Goal: Task Accomplishment & Management: Use online tool/utility

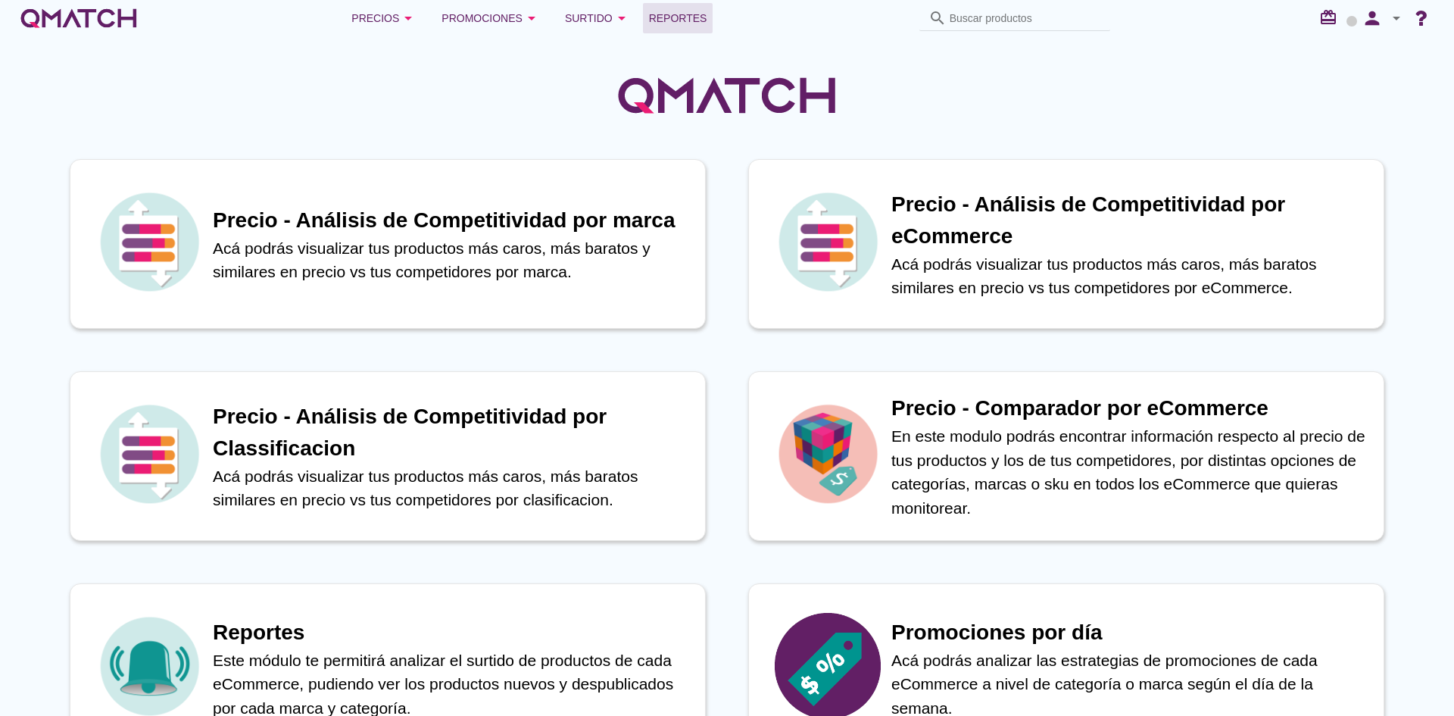
click at [705, 12] on span "Reportes" at bounding box center [678, 18] width 58 height 18
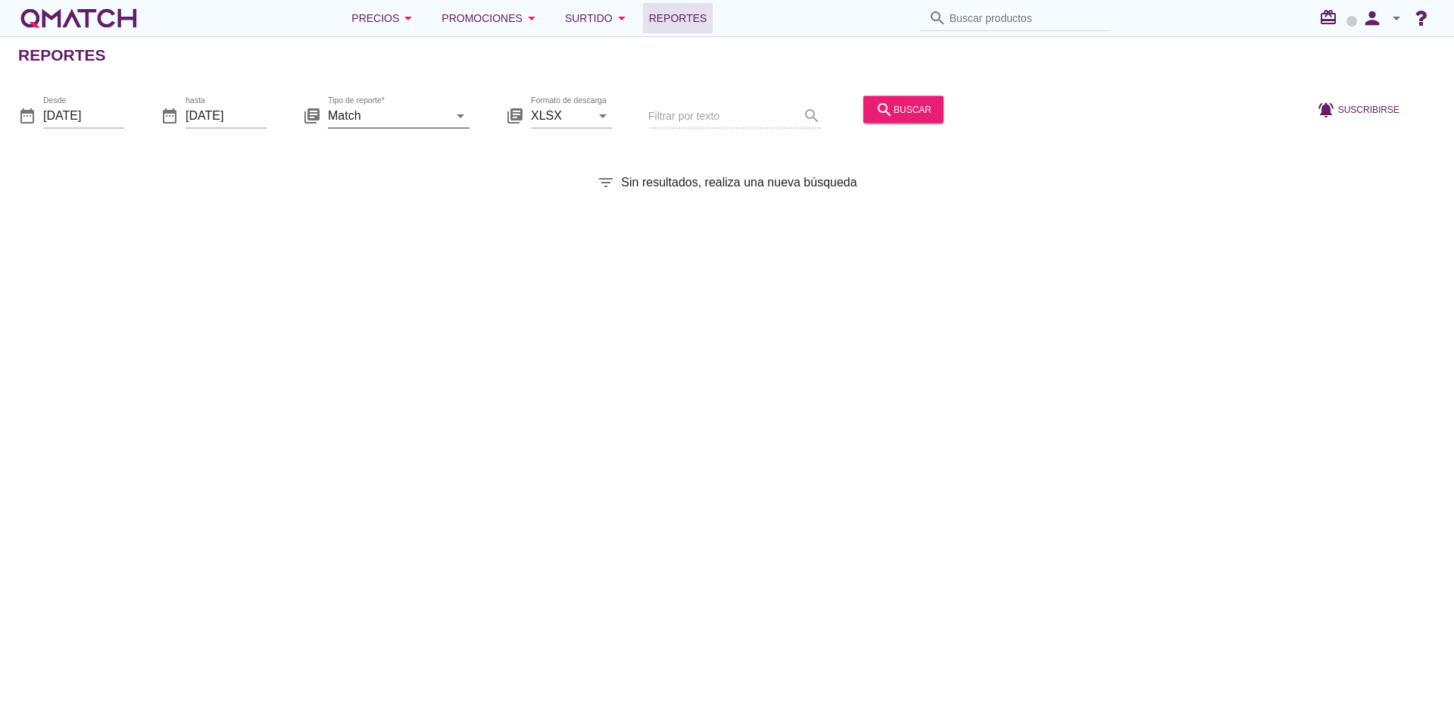
click at [412, 112] on input "Match" at bounding box center [388, 115] width 120 height 24
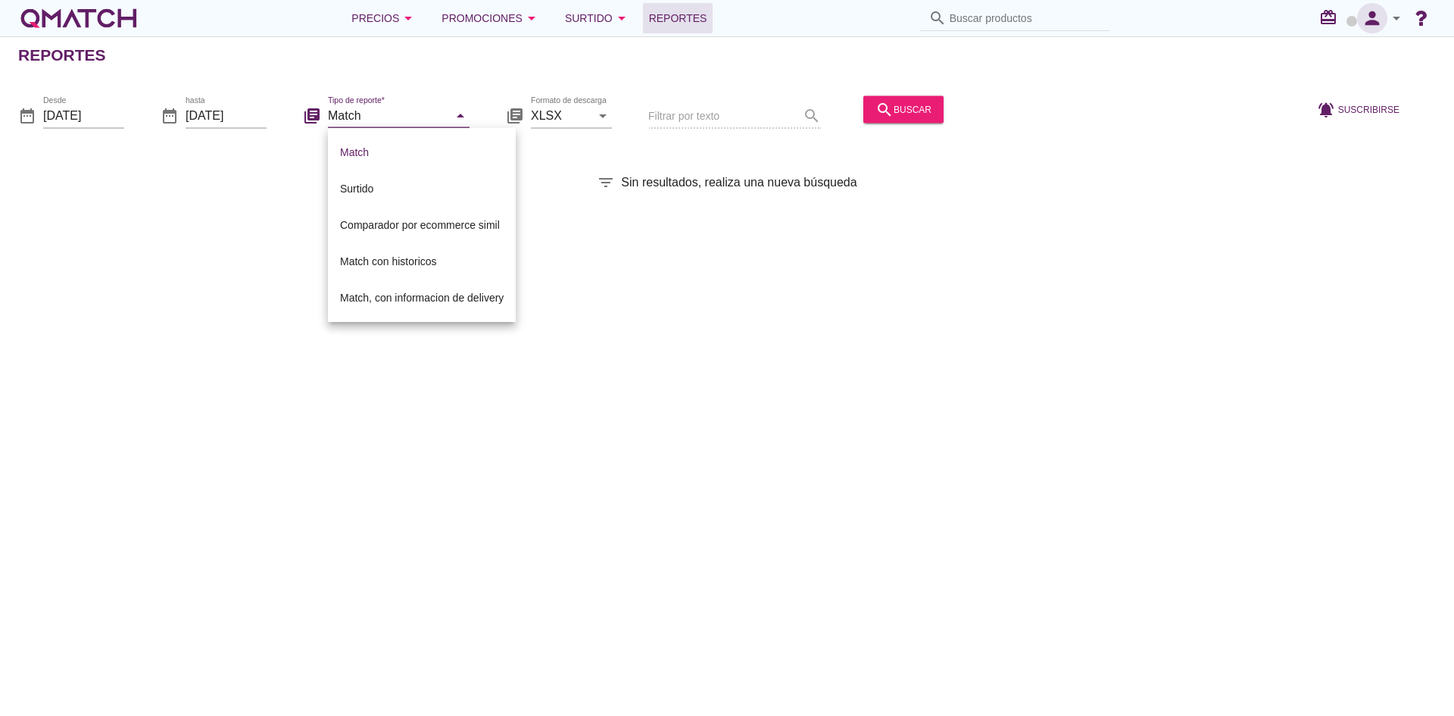
click at [1372, 20] on icon "person" at bounding box center [1372, 18] width 30 height 21
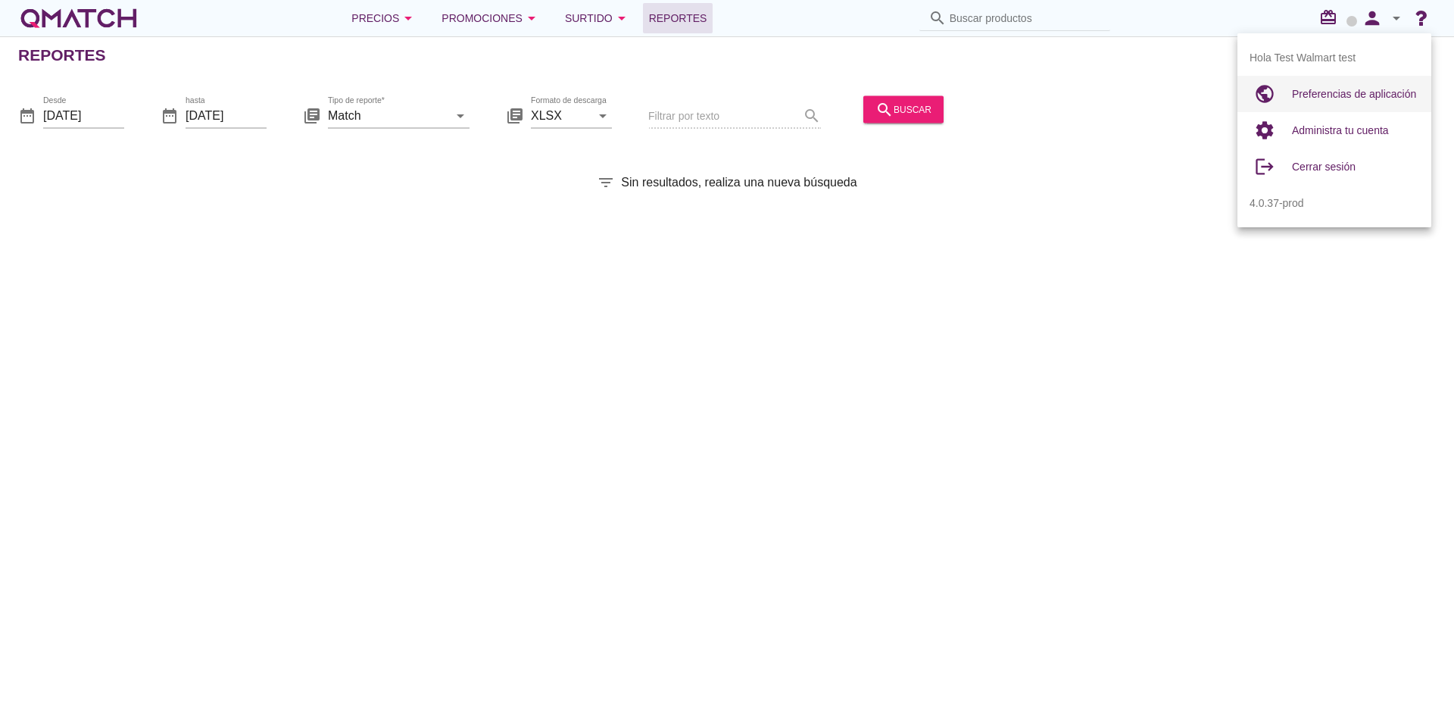
click at [1305, 98] on span "Preferencias de aplicación" at bounding box center [1354, 94] width 124 height 12
radio input "true"
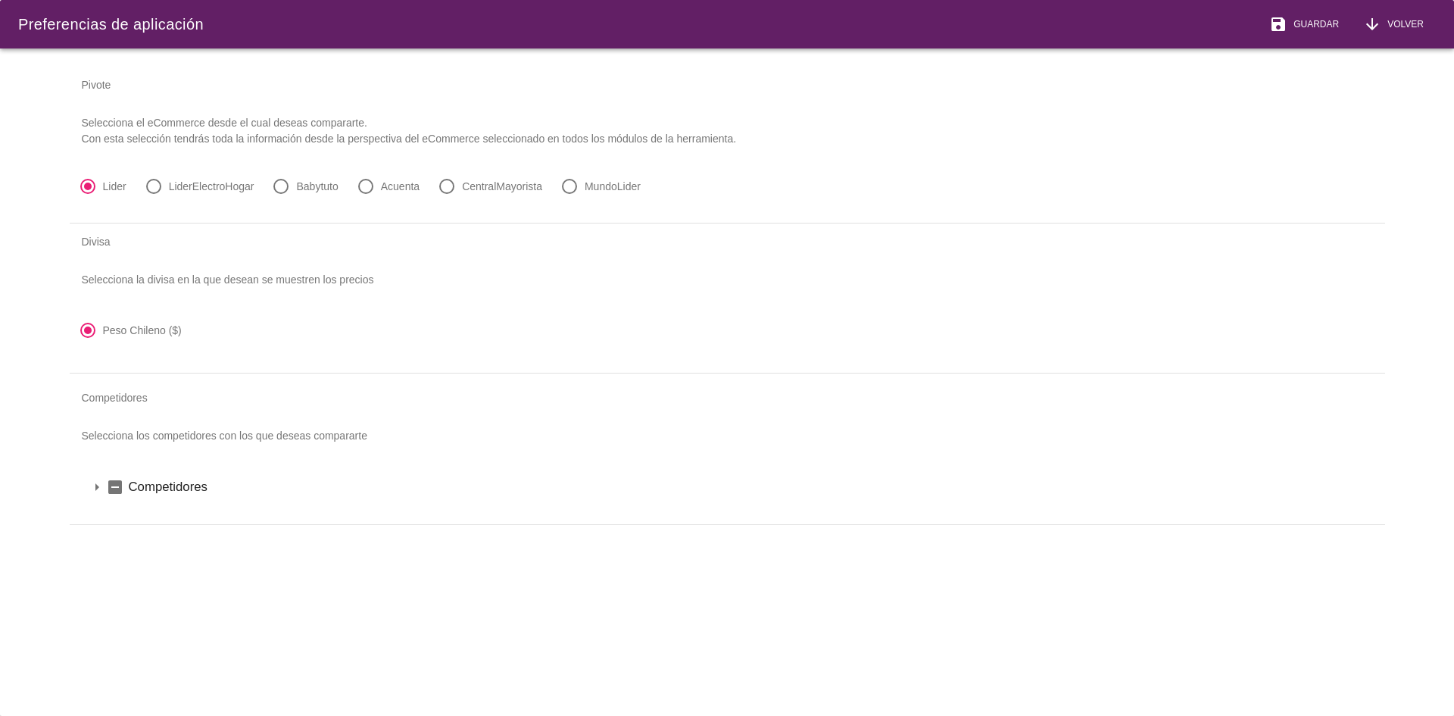
click at [219, 195] on div "radio_button_unchecked LiderElectroHogar" at bounding box center [200, 186] width 116 height 24
click at [240, 174] on div "radio_button_checked Lider radio_button_unchecked LiderElectroHogar radio_butto…" at bounding box center [728, 193] width 1316 height 45
click at [219, 178] on div "radio_button_unchecked LiderElectroHogar" at bounding box center [200, 186] width 116 height 24
click at [202, 191] on label "LiderElectroHogar" at bounding box center [212, 186] width 86 height 15
radio input "false"
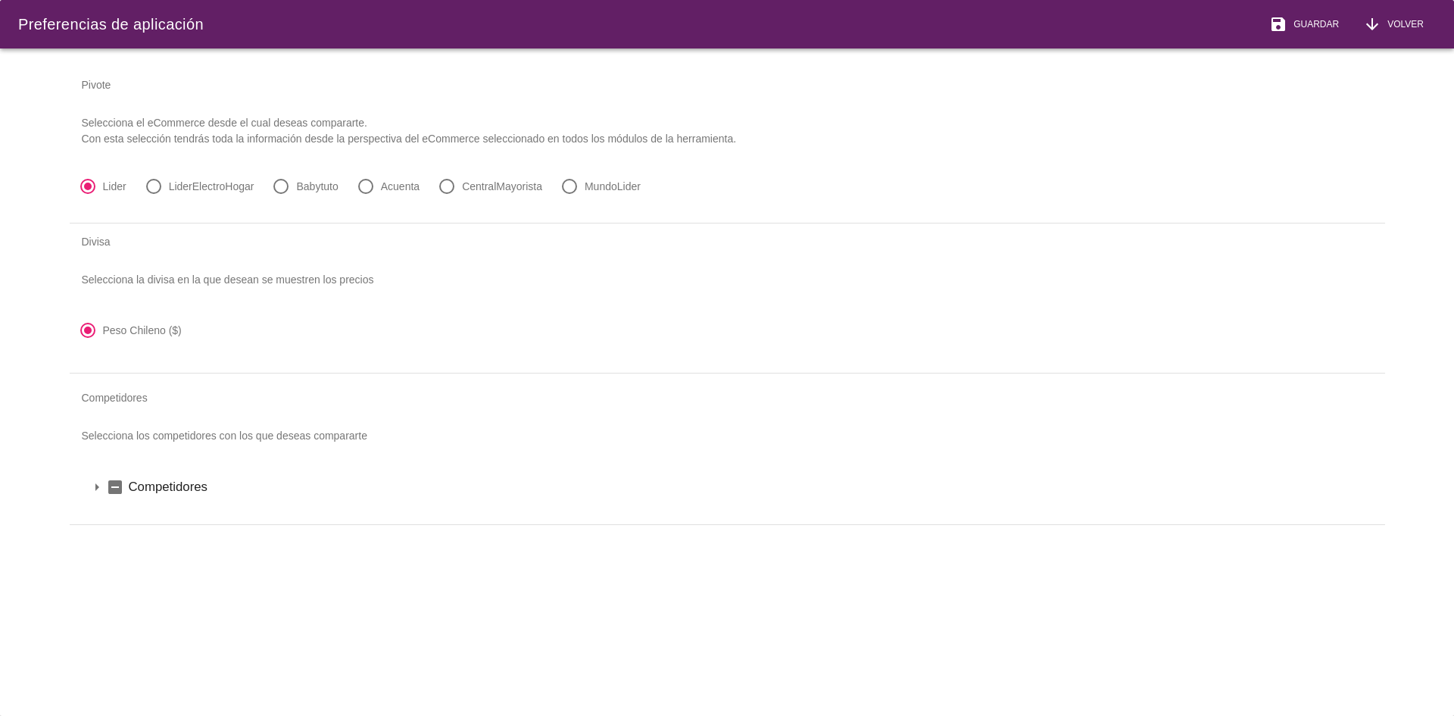
radio input "true"
click at [1331, 28] on span "Guardar" at bounding box center [1312, 24] width 51 height 14
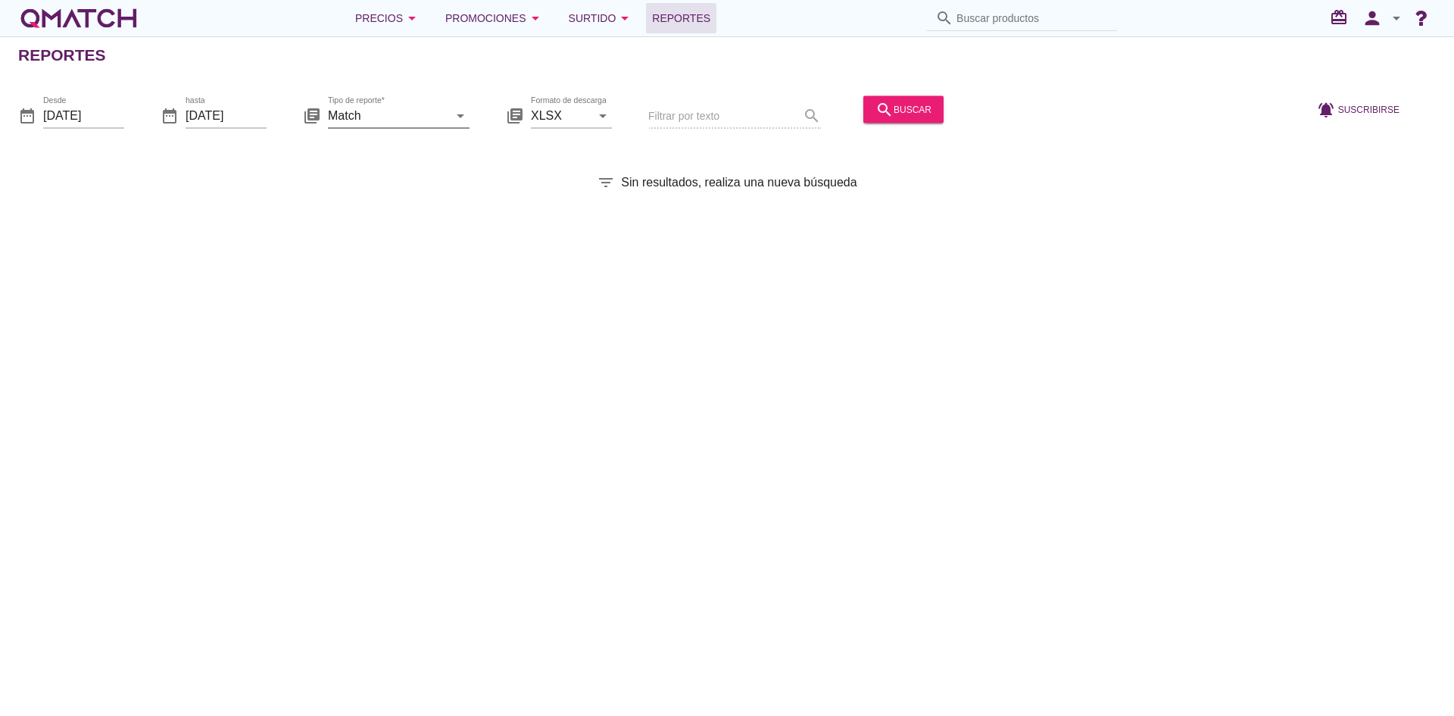
click at [398, 119] on input "Match" at bounding box center [388, 115] width 120 height 24
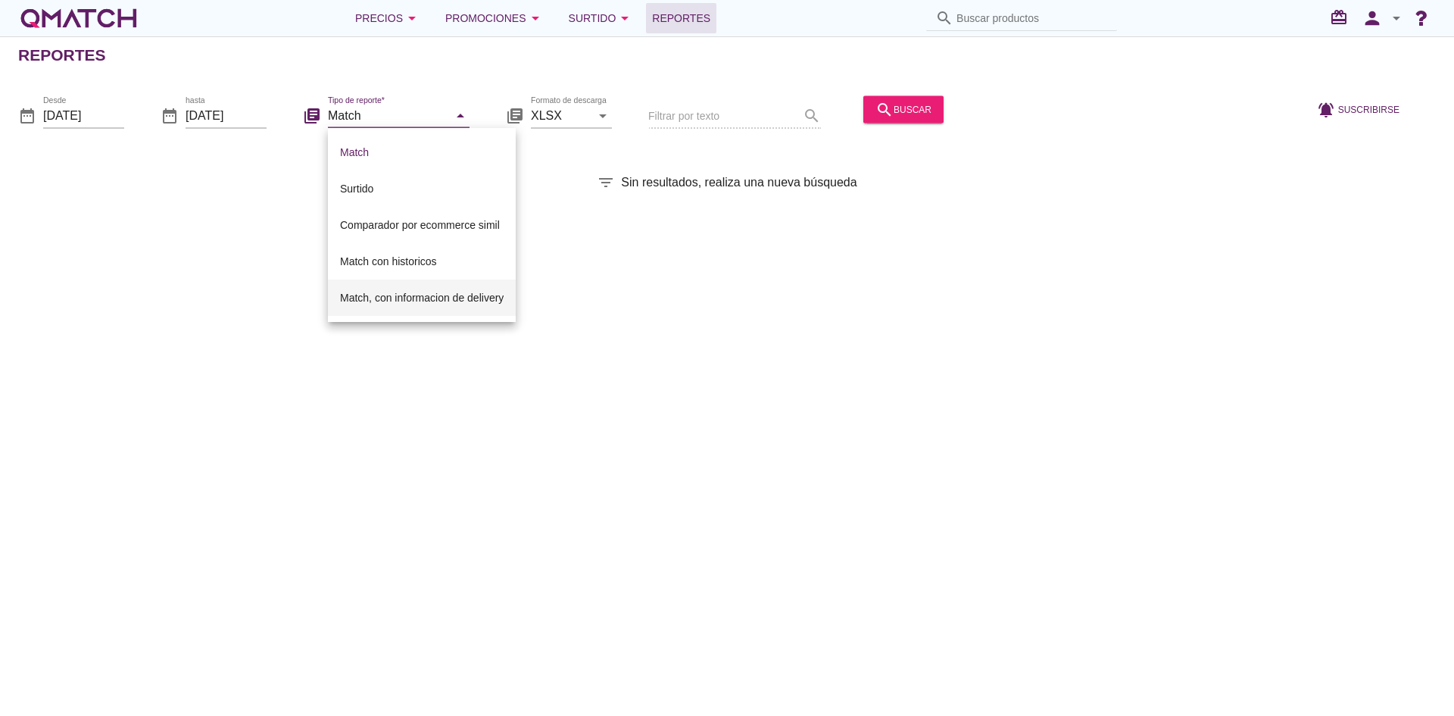
click at [388, 296] on div "Match, con informacion de delivery" at bounding box center [422, 298] width 164 height 18
type input "Match, con informacion de delivery"
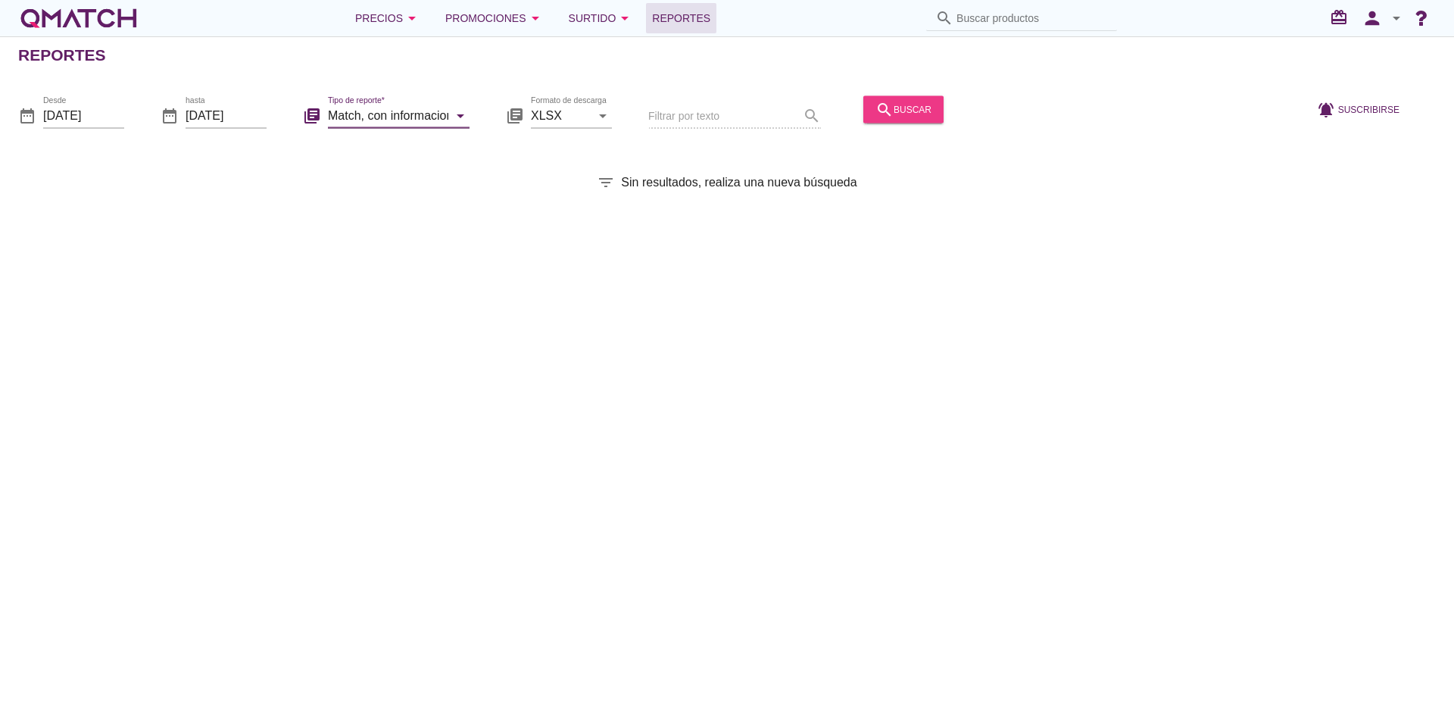
click at [912, 119] on button "search buscar" at bounding box center [903, 108] width 80 height 27
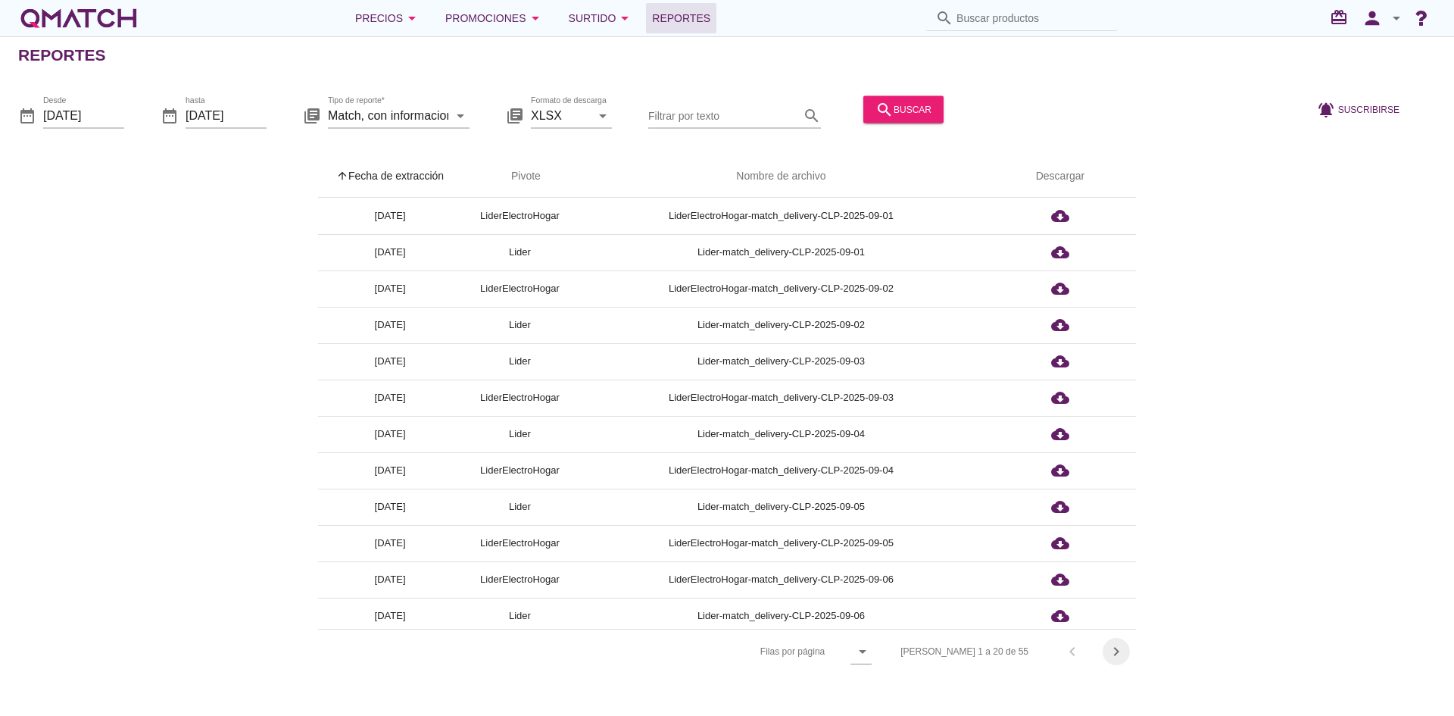
click at [1121, 652] on icon "chevron_right" at bounding box center [1116, 651] width 18 height 18
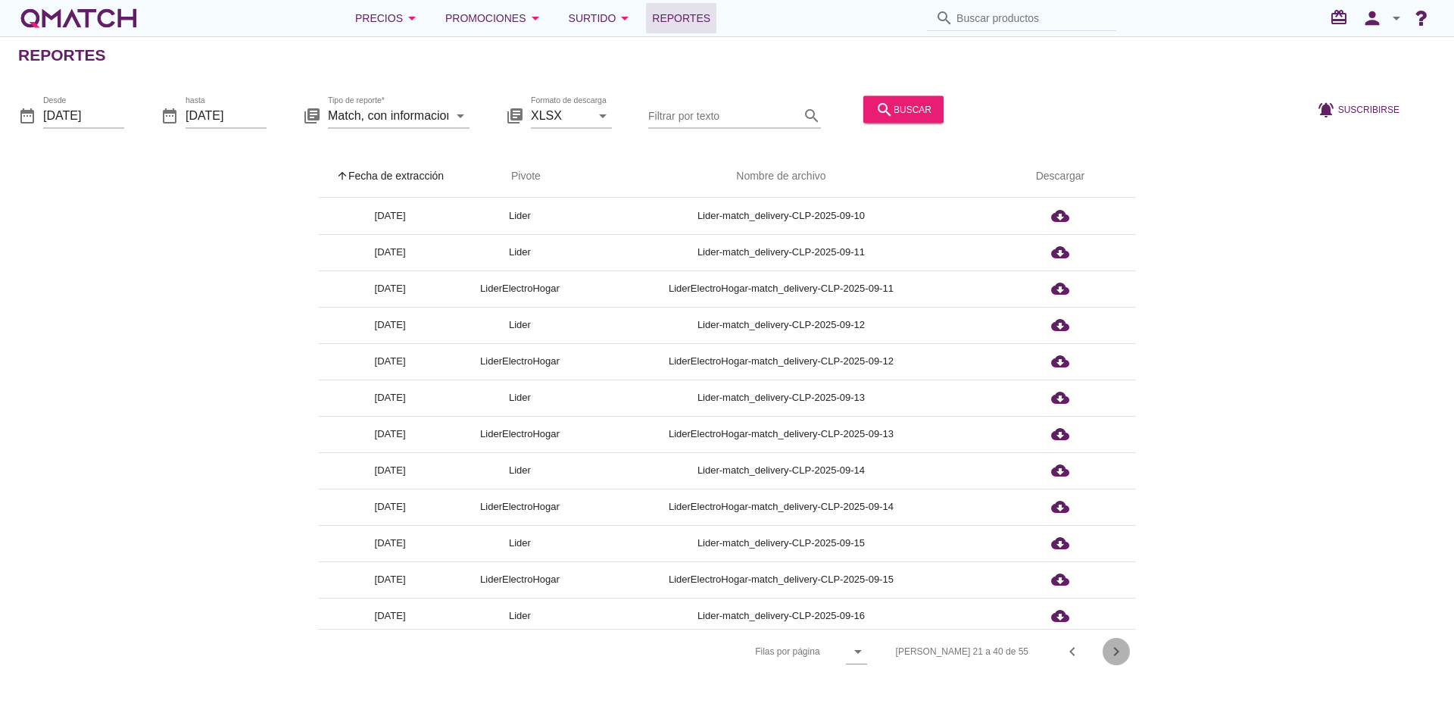
click at [1121, 652] on icon "chevron_right" at bounding box center [1116, 651] width 18 height 18
click at [1121, 652] on div "[PERSON_NAME] 41 a 55 de 55 chevron_left chevron_right" at bounding box center [1007, 651] width 258 height 36
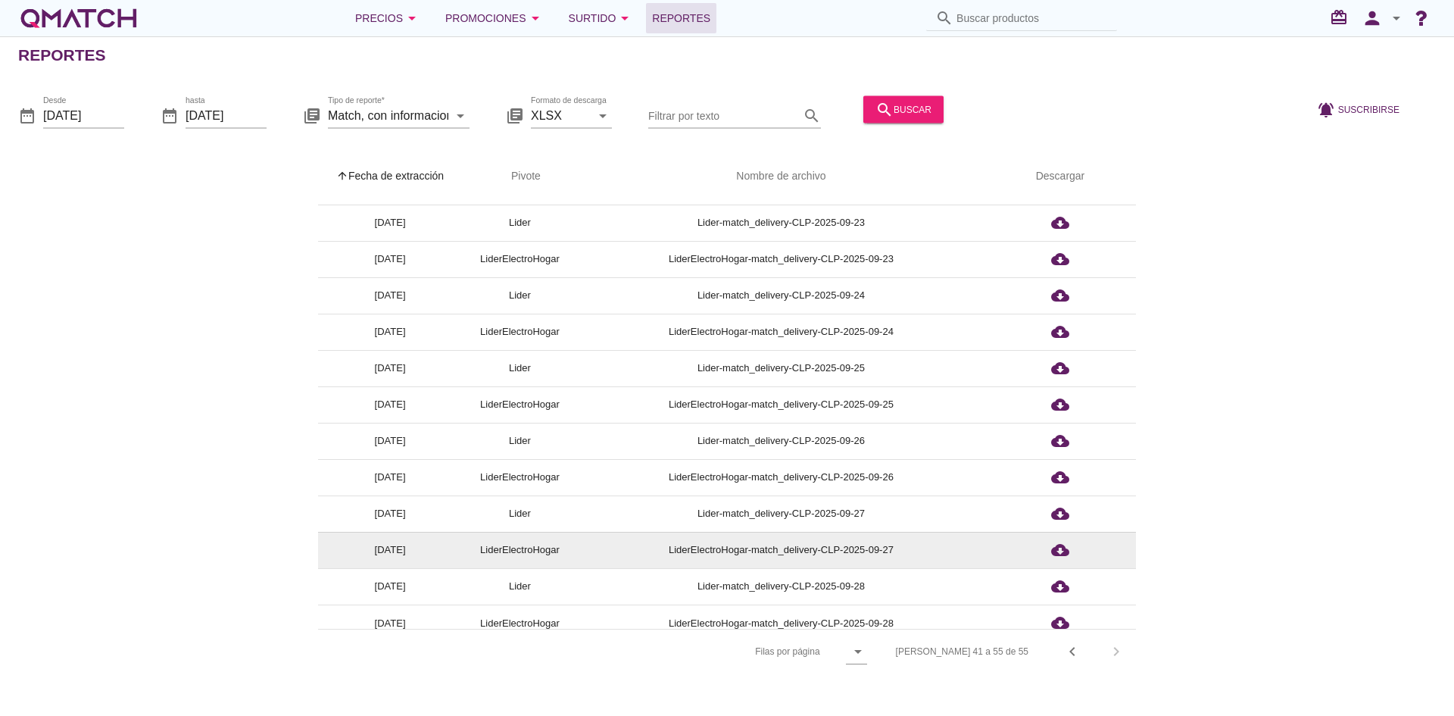
scroll to position [114, 0]
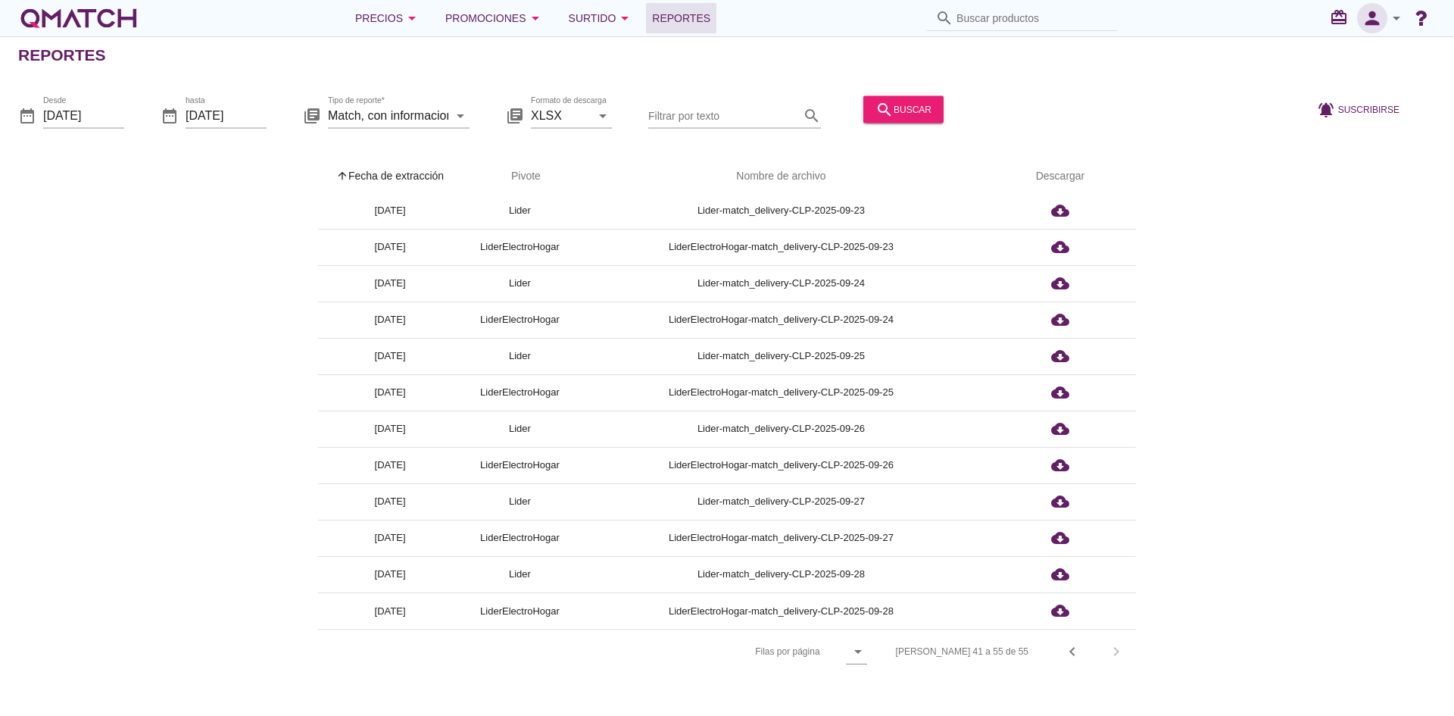
click at [1378, 21] on icon "person" at bounding box center [1372, 18] width 30 height 21
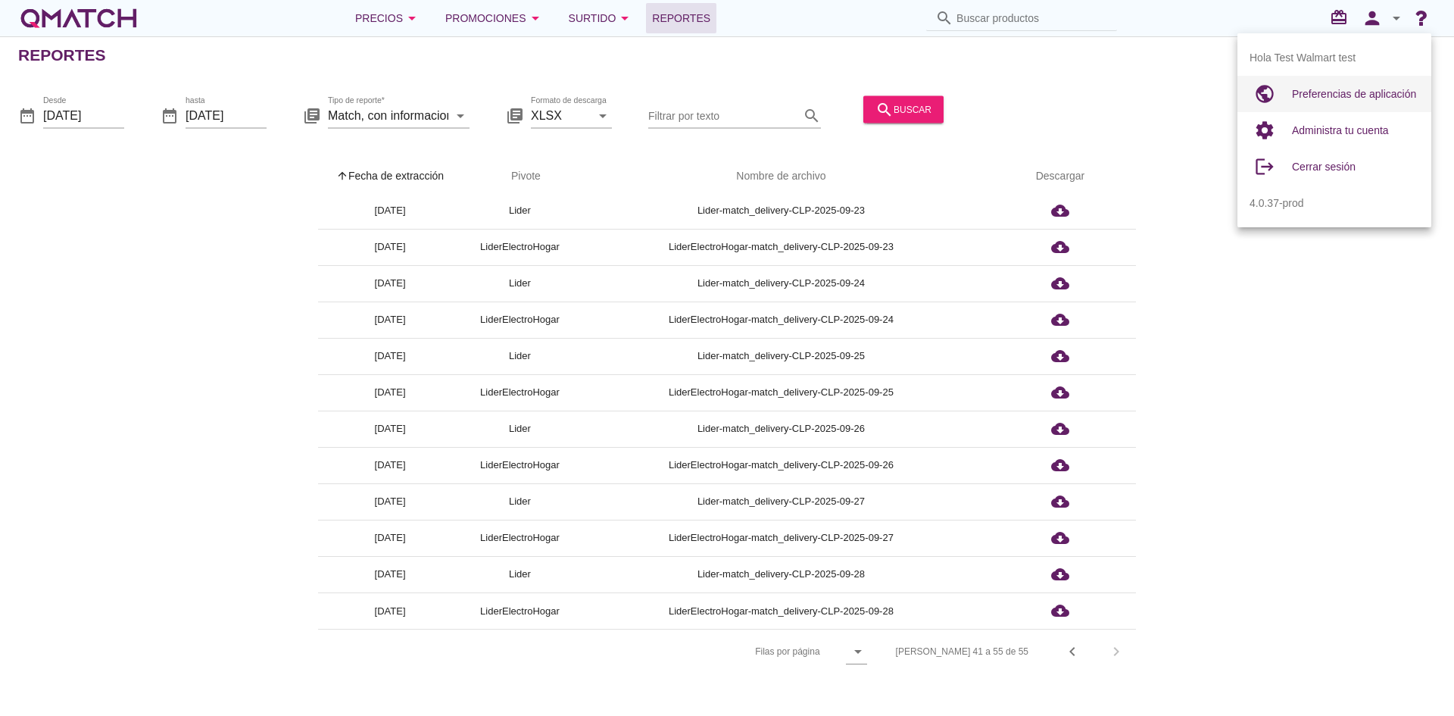
click at [1350, 90] on span "Preferencias de aplicación" at bounding box center [1354, 94] width 124 height 12
radio input "true"
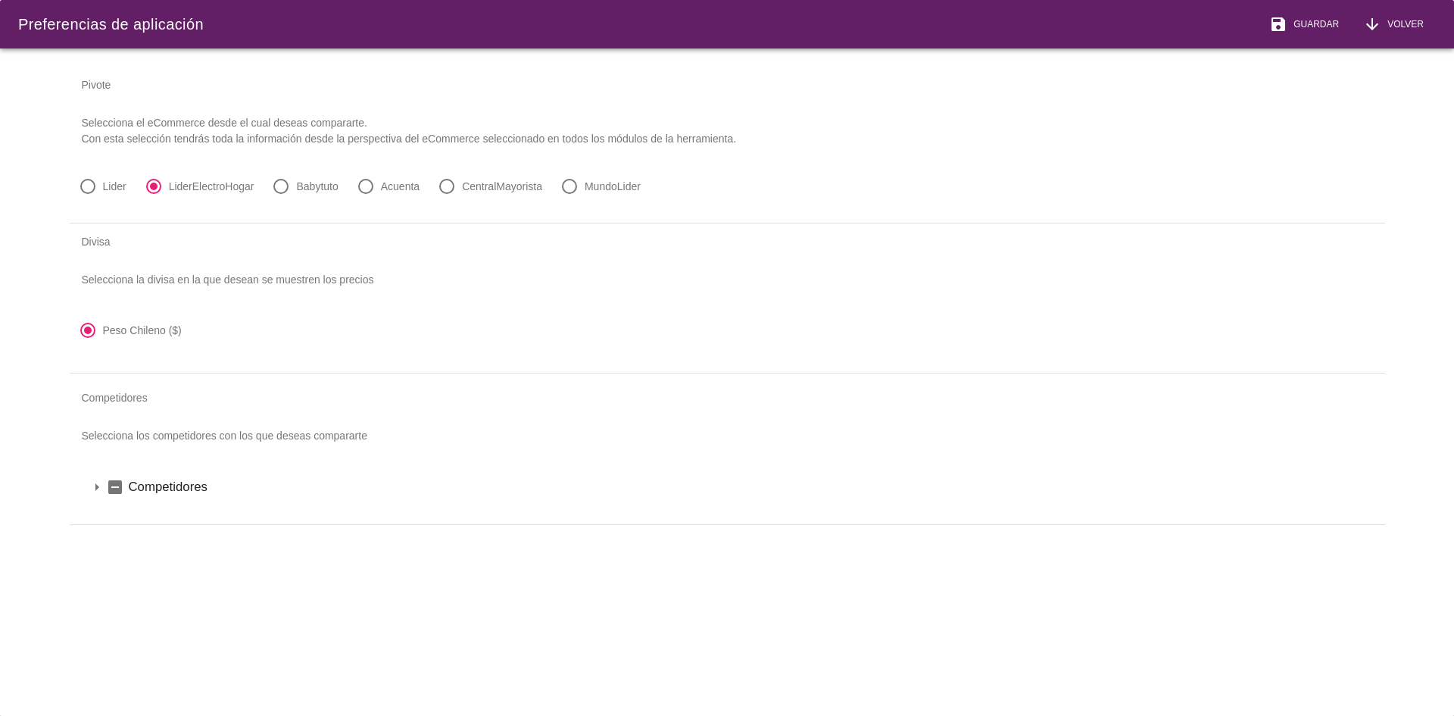
click at [94, 184] on div at bounding box center [88, 186] width 26 height 26
radio input "true"
click at [1310, 30] on span "Guardar" at bounding box center [1312, 24] width 51 height 14
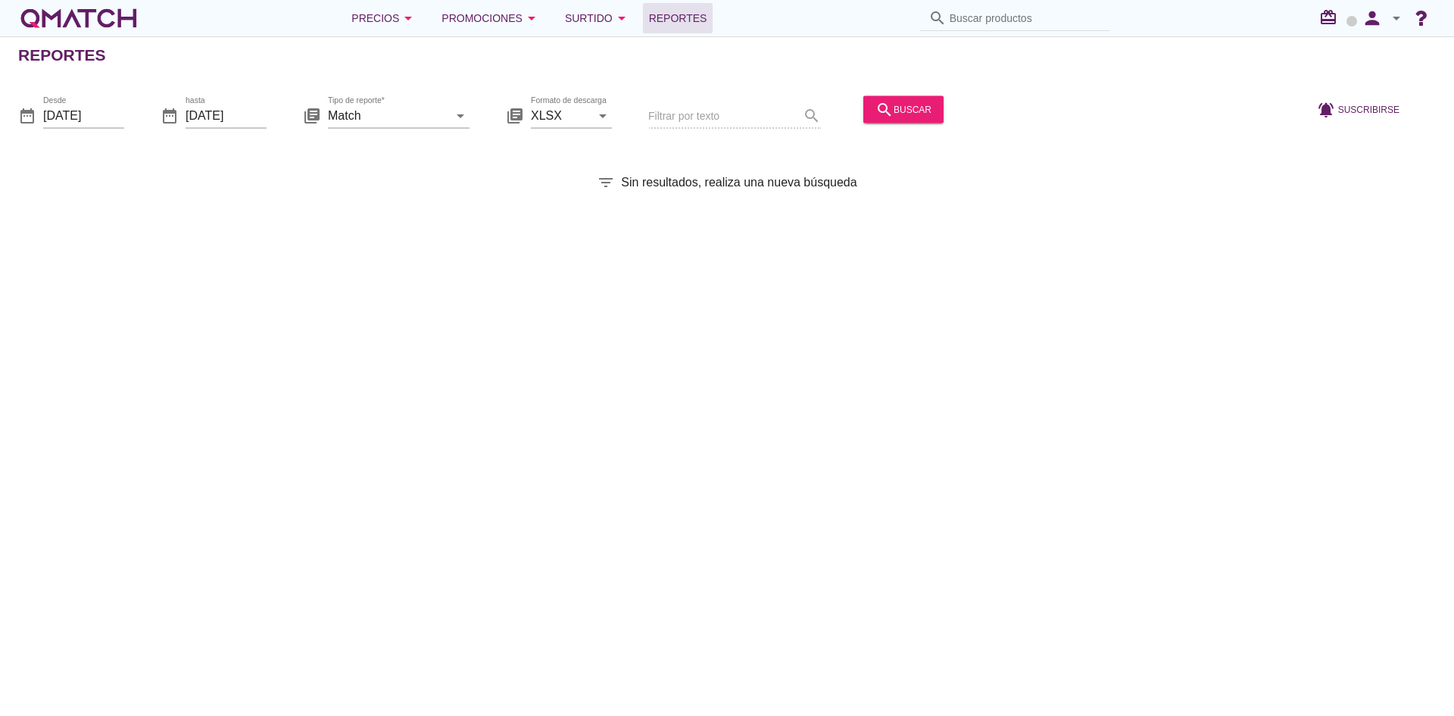
click at [397, 129] on div "Tipo de reporte* Match arrow_drop_down" at bounding box center [399, 122] width 142 height 39
click at [398, 126] on div "Tipo de reporte* Match arrow_drop_down" at bounding box center [399, 115] width 142 height 24
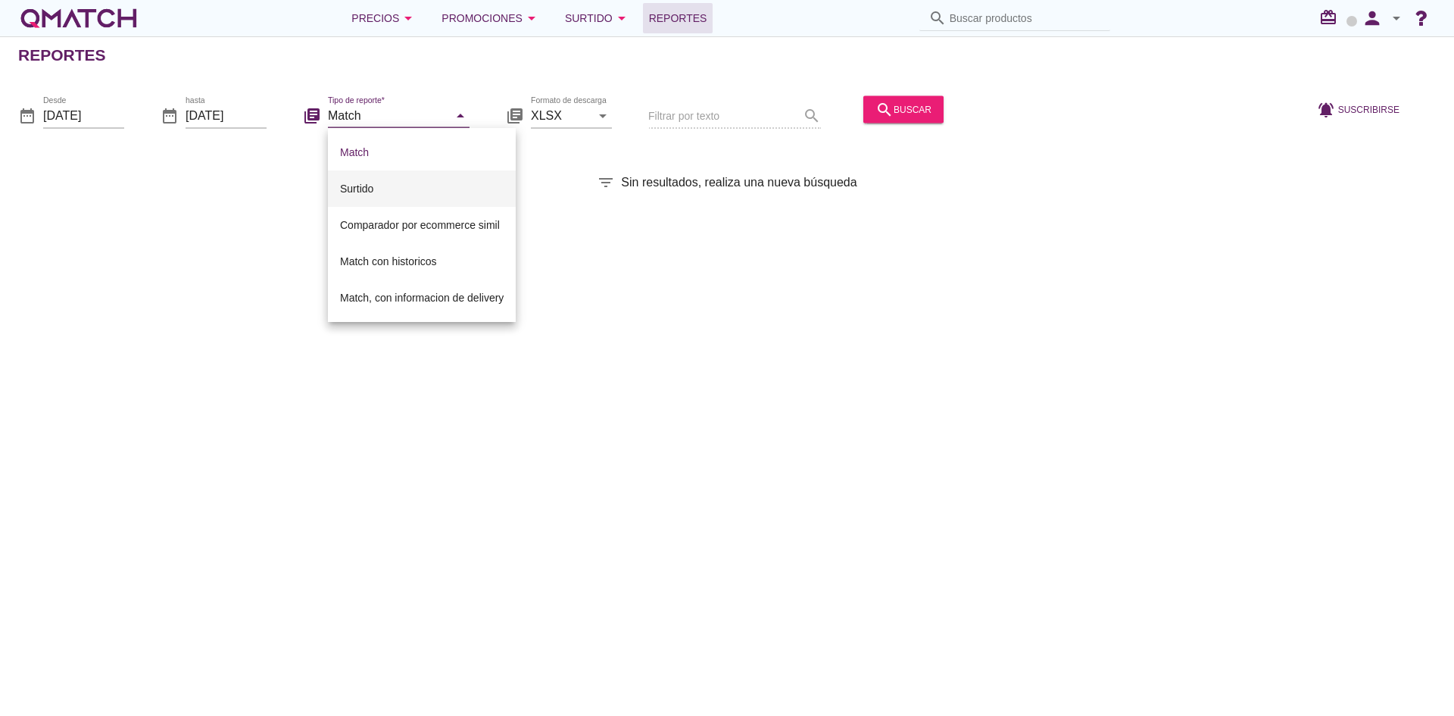
click at [387, 198] on div "Surtido" at bounding box center [422, 188] width 164 height 36
type input "Surtido"
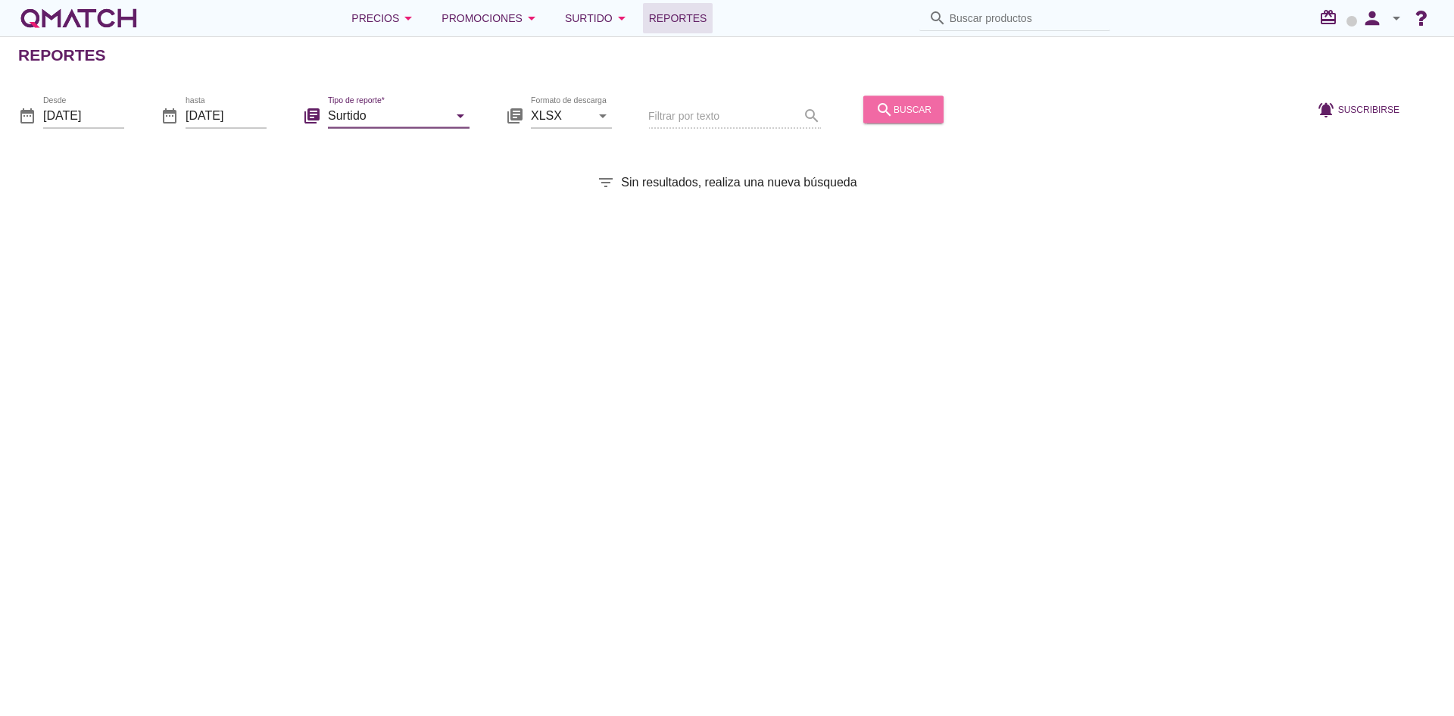
click at [913, 113] on div "search buscar" at bounding box center [903, 109] width 56 height 18
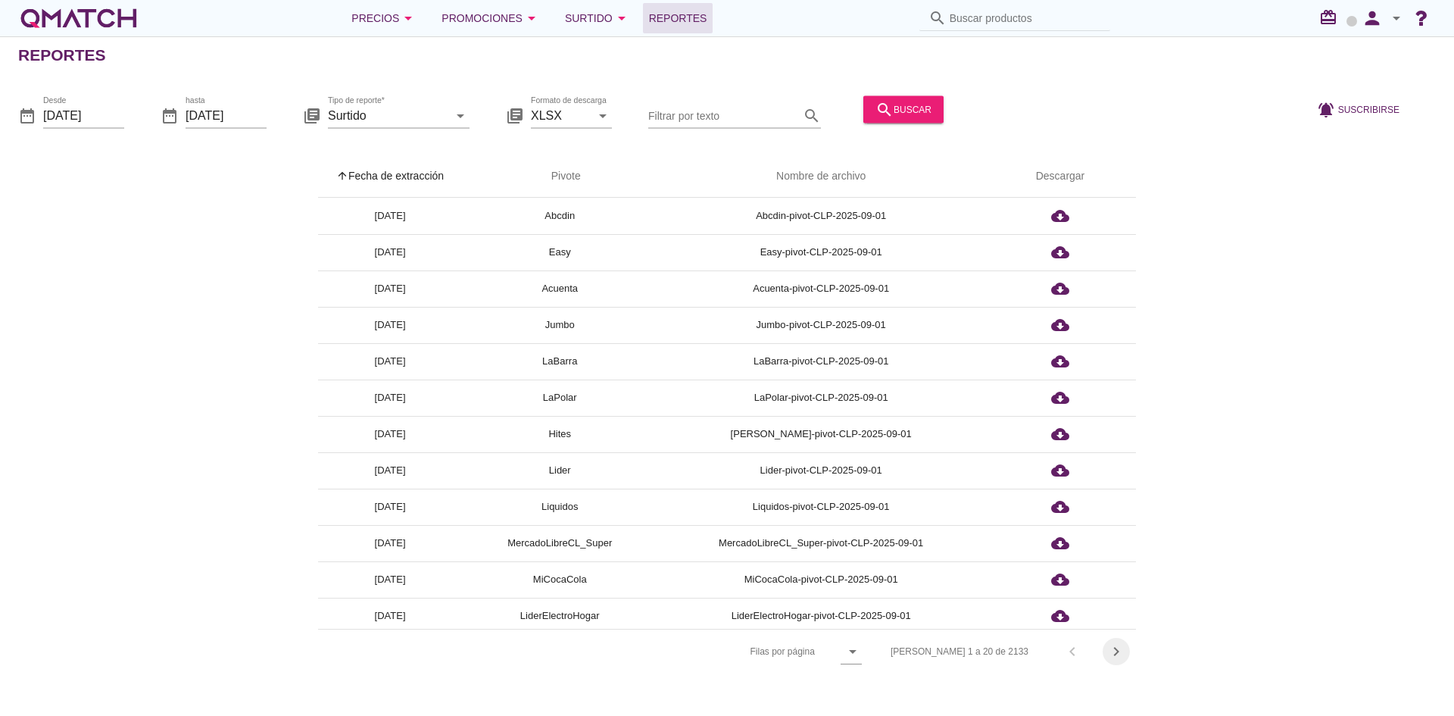
click at [1119, 654] on icon "chevron_right" at bounding box center [1116, 651] width 18 height 18
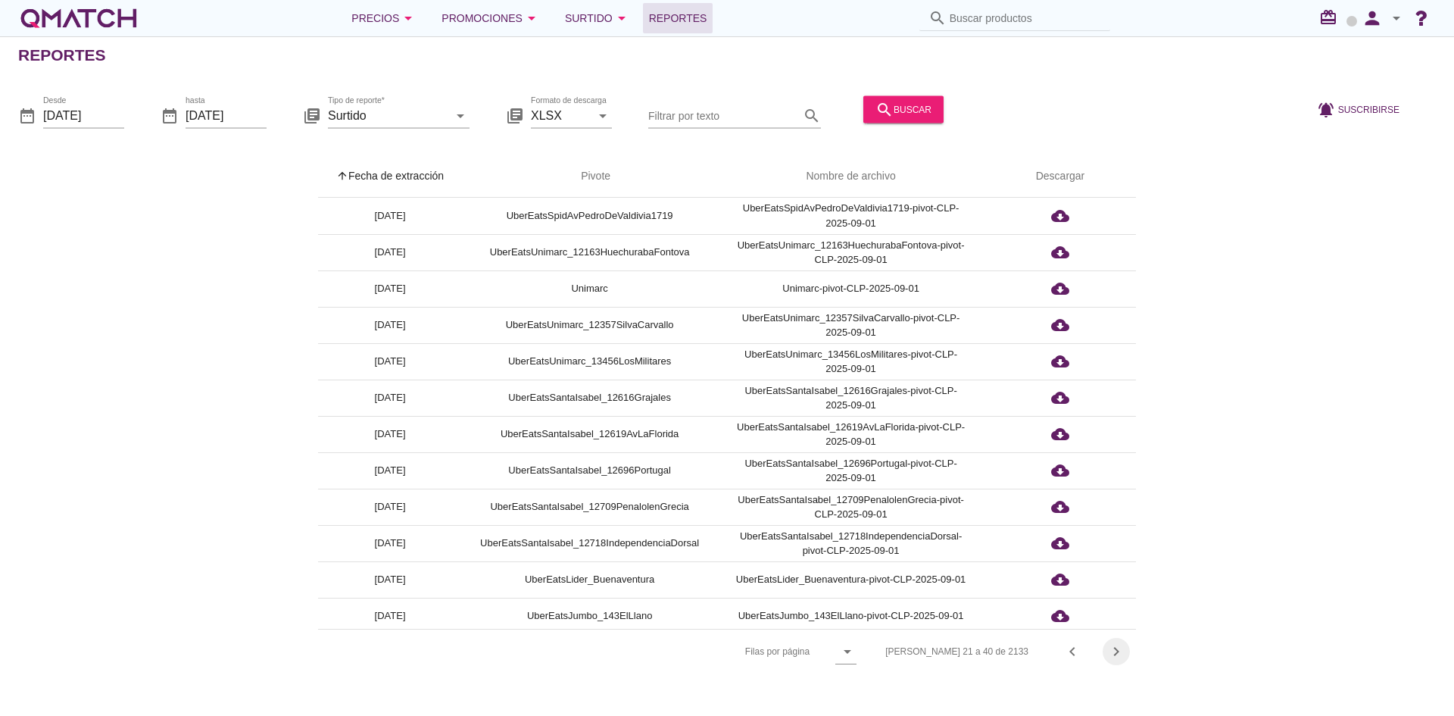
click at [1116, 652] on icon "chevron_right" at bounding box center [1116, 651] width 18 height 18
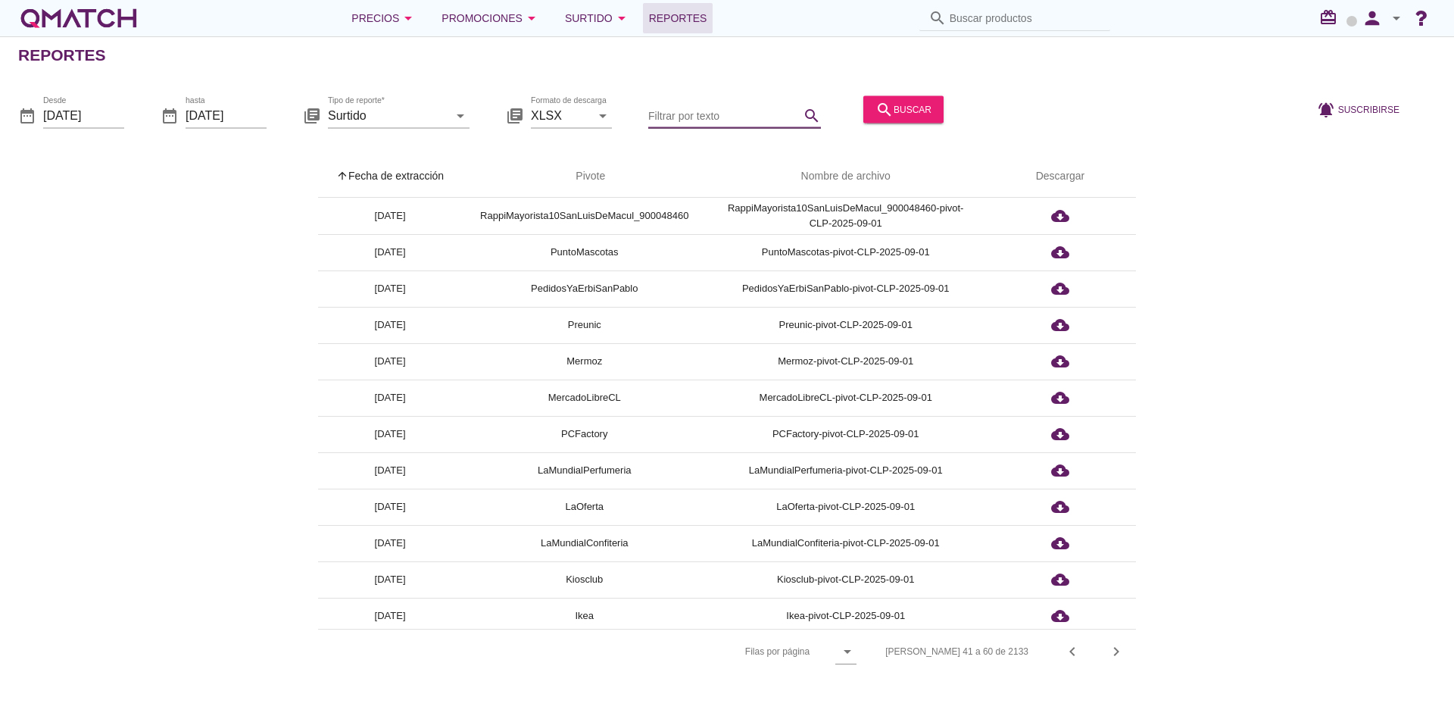
click at [715, 115] on input "Filtrar por texto" at bounding box center [723, 115] width 151 height 24
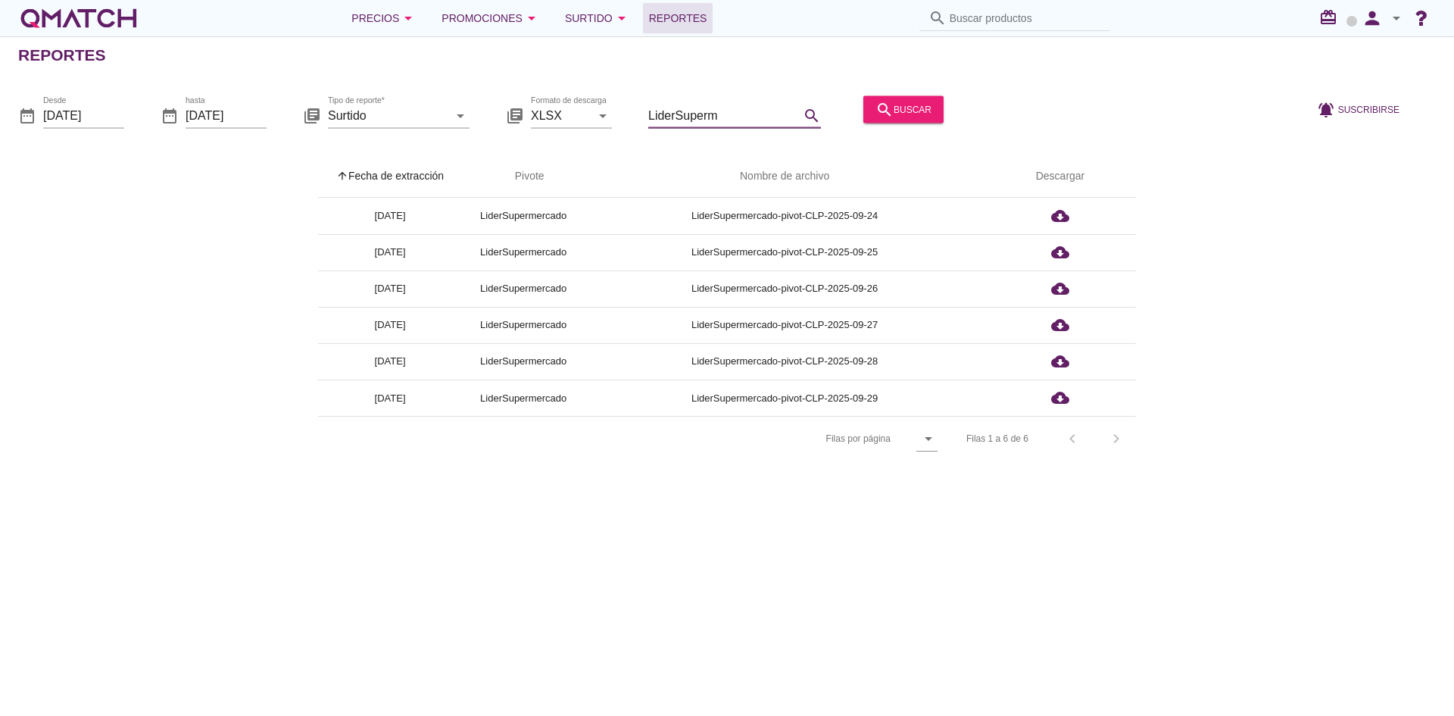
type input "LiderSuperm"
click at [1213, 423] on div "arrow_upward Fecha de extracción arrow_upward Pivote Nombre de archivo Descarga…" at bounding box center [727, 308] width 1418 height 306
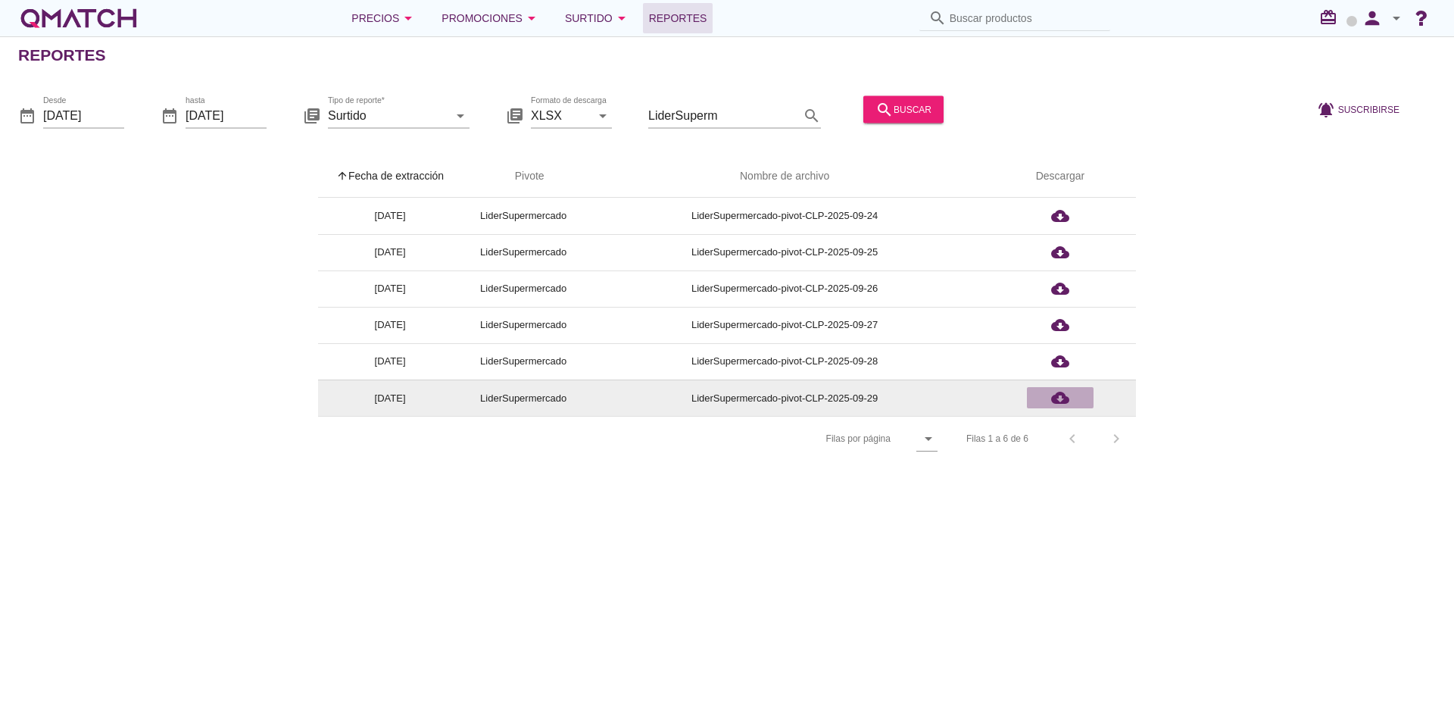
click at [1063, 403] on icon "cloud_download" at bounding box center [1060, 398] width 18 height 18
